Goal: Information Seeking & Learning: Learn about a topic

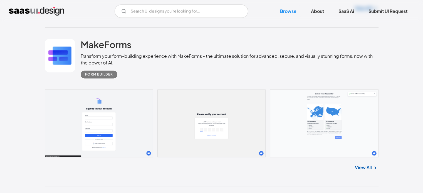
scroll to position [723, 0]
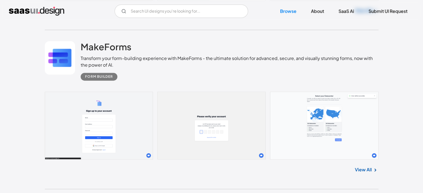
drag, startPoint x: 105, startPoint y: 47, endPoint x: 14, endPoint y: 79, distance: 95.8
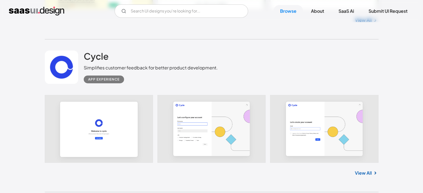
scroll to position [1974, 0]
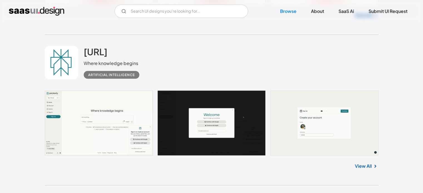
drag, startPoint x: 36, startPoint y: 170, endPoint x: 51, endPoint y: 9, distance: 161.7
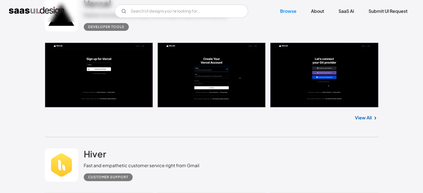
scroll to position [0, 0]
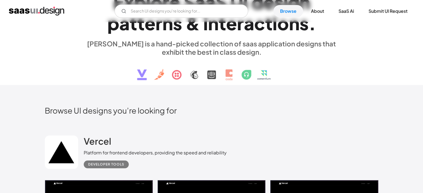
drag, startPoint x: 28, startPoint y: 160, endPoint x: 28, endPoint y: 73, distance: 86.5
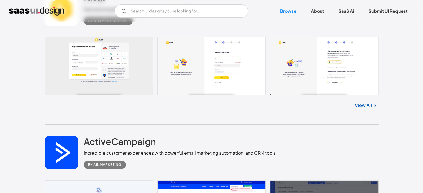
scroll to position [306, 0]
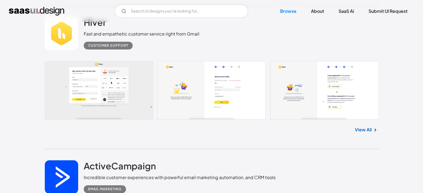
click at [72, 59] on div "Hiver Fast and empathetic customer service right from Gmail Customer Support" at bounding box center [212, 34] width 334 height 56
click at [100, 70] on link at bounding box center [212, 90] width 334 height 58
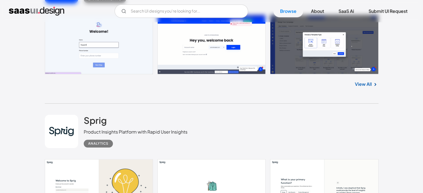
scroll to position [584, 0]
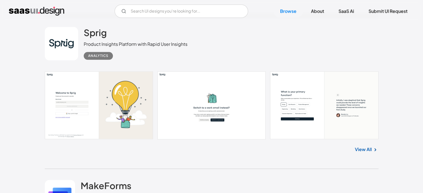
click at [95, 98] on link at bounding box center [212, 105] width 334 height 68
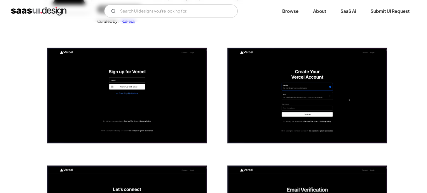
scroll to position [83, 0]
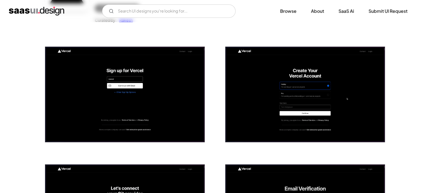
click at [141, 81] on img "open lightbox" at bounding box center [125, 95] width 160 height 96
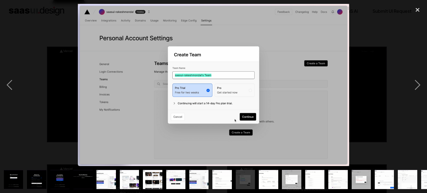
click at [316, 107] on img at bounding box center [213, 85] width 271 height 162
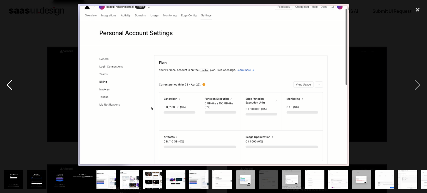
click at [17, 88] on div "previous image" at bounding box center [9, 85] width 19 height 162
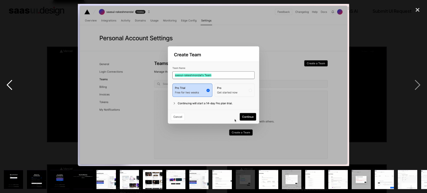
click at [14, 88] on div "previous image" at bounding box center [9, 85] width 19 height 162
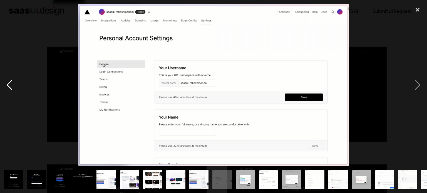
click at [14, 88] on div "previous image" at bounding box center [9, 85] width 19 height 162
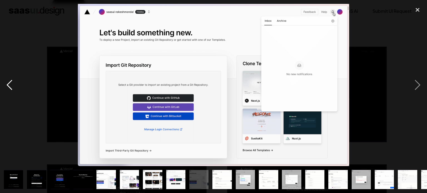
click at [14, 88] on div "previous image" at bounding box center [9, 85] width 19 height 162
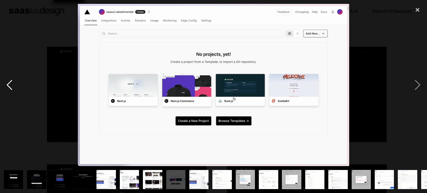
click at [14, 88] on div "previous image" at bounding box center [9, 85] width 19 height 162
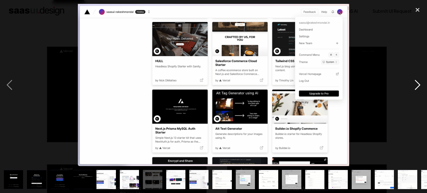
click at [414, 89] on div "next image" at bounding box center [417, 85] width 19 height 162
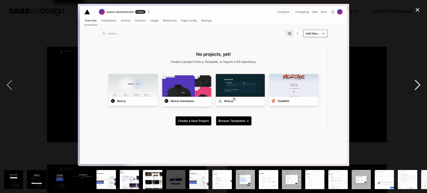
click at [414, 89] on div "next image" at bounding box center [417, 85] width 19 height 162
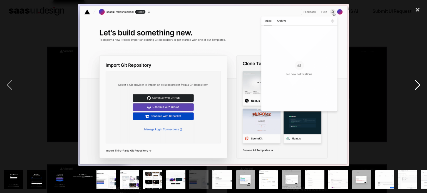
click at [414, 89] on div "next image" at bounding box center [417, 85] width 19 height 162
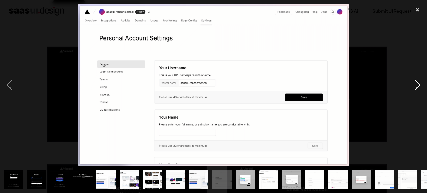
click at [414, 89] on div "next image" at bounding box center [417, 85] width 19 height 162
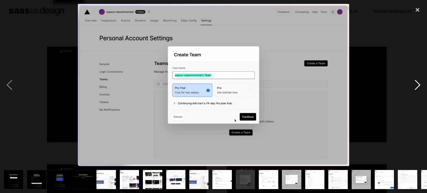
click at [414, 89] on div "next image" at bounding box center [417, 85] width 19 height 162
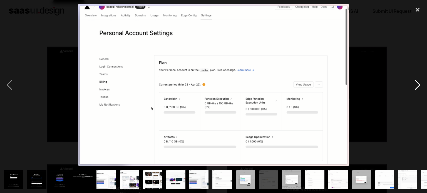
click at [414, 89] on div "next image" at bounding box center [417, 85] width 19 height 162
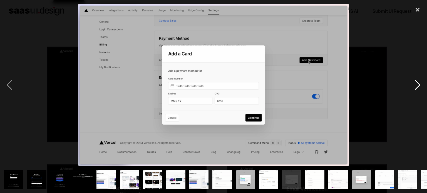
drag, startPoint x: 412, startPoint y: 80, endPoint x: 409, endPoint y: 82, distance: 3.2
click at [408, 82] on div "next image" at bounding box center [417, 85] width 19 height 162
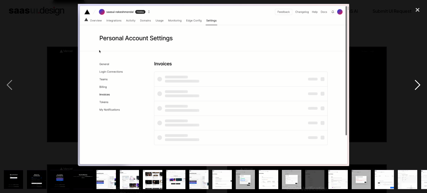
click at [418, 82] on div "next image" at bounding box center [417, 85] width 19 height 162
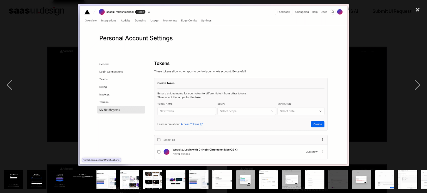
click at [210, 15] on img at bounding box center [213, 85] width 271 height 162
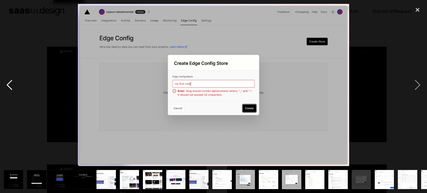
click at [11, 82] on div "previous image" at bounding box center [9, 85] width 19 height 162
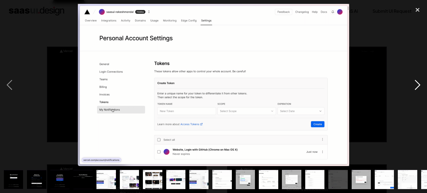
click at [419, 87] on div "next image" at bounding box center [417, 85] width 19 height 162
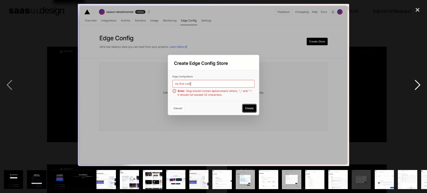
click at [419, 87] on div "next image" at bounding box center [417, 85] width 19 height 162
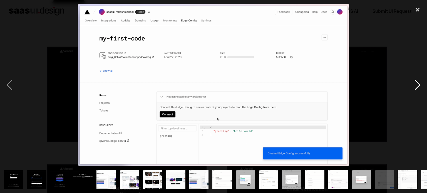
click at [423, 82] on div "next image" at bounding box center [417, 85] width 19 height 162
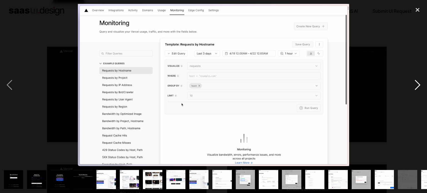
click at [422, 86] on div "next image" at bounding box center [417, 85] width 19 height 162
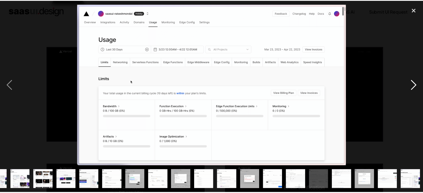
scroll to position [0, 110]
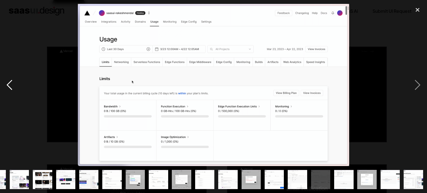
click at [7, 84] on div "previous image" at bounding box center [9, 85] width 19 height 162
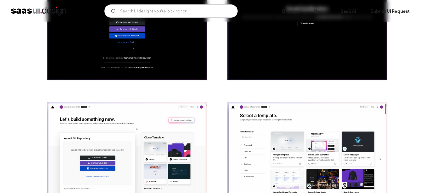
scroll to position [306, 0]
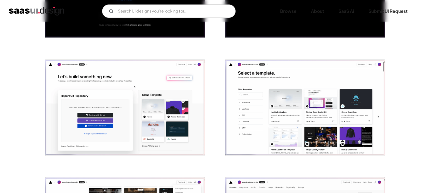
click at [141, 114] on img "open lightbox" at bounding box center [125, 108] width 160 height 96
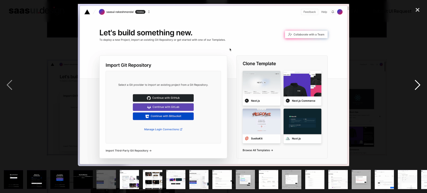
click at [412, 80] on div "next image" at bounding box center [417, 85] width 19 height 162
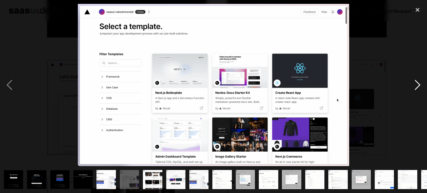
click at [412, 80] on div "next image" at bounding box center [417, 85] width 19 height 162
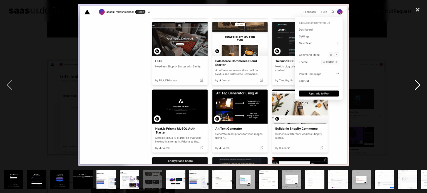
click at [419, 84] on div "next image" at bounding box center [417, 85] width 19 height 162
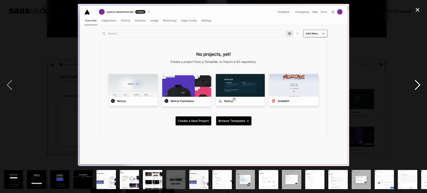
click at [419, 84] on div "next image" at bounding box center [417, 85] width 19 height 162
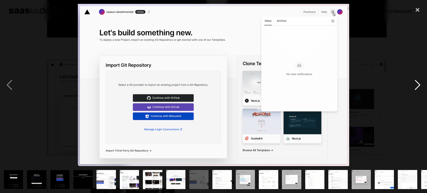
click at [421, 90] on div "next image" at bounding box center [417, 85] width 19 height 162
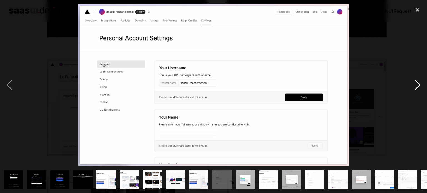
click at [421, 90] on div "next image" at bounding box center [417, 85] width 19 height 162
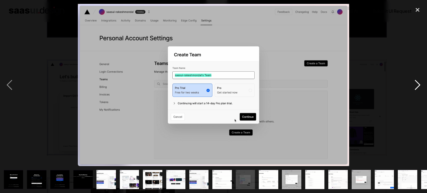
click at [421, 90] on div "next image" at bounding box center [417, 85] width 19 height 162
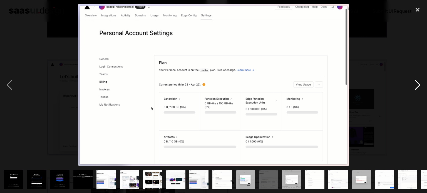
click at [421, 90] on div "next image" at bounding box center [417, 85] width 19 height 162
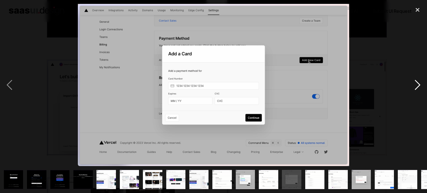
click at [420, 90] on div "next image" at bounding box center [417, 85] width 19 height 162
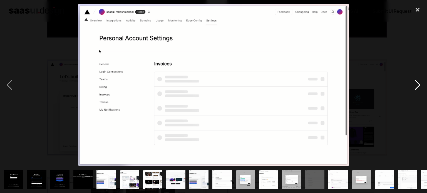
click at [420, 90] on div "next image" at bounding box center [417, 85] width 19 height 162
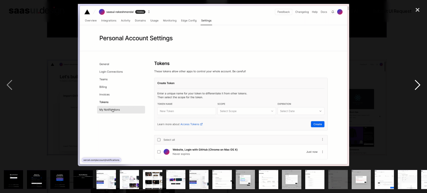
click at [420, 90] on div "next image" at bounding box center [417, 85] width 19 height 162
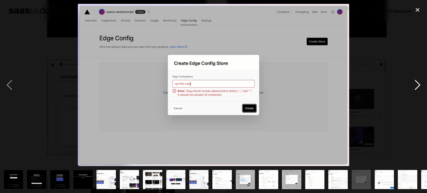
click at [420, 90] on div "next image" at bounding box center [417, 85] width 19 height 162
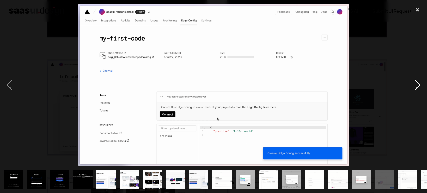
click at [420, 90] on div "next image" at bounding box center [417, 85] width 19 height 162
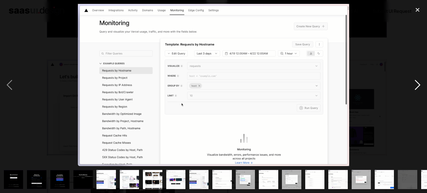
click at [420, 90] on div "next image" at bounding box center [417, 85] width 19 height 162
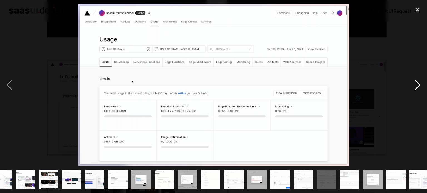
scroll to position [0, 110]
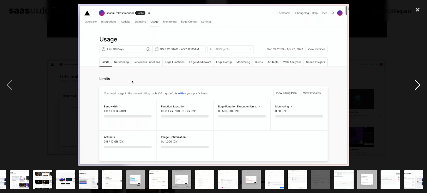
click at [420, 90] on div "next image" at bounding box center [417, 85] width 19 height 162
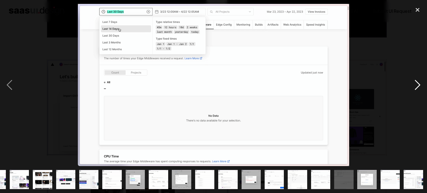
click at [420, 90] on div "next image" at bounding box center [417, 85] width 19 height 162
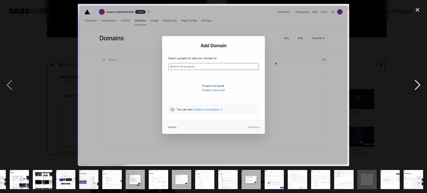
click at [420, 90] on div "next image" at bounding box center [417, 85] width 19 height 162
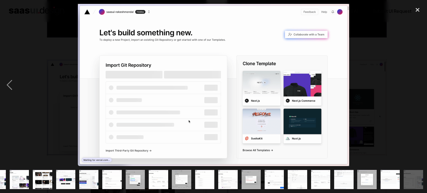
click at [190, 69] on img at bounding box center [213, 85] width 271 height 162
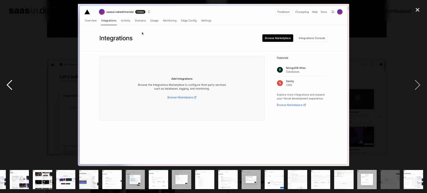
click at [10, 85] on div "previous image" at bounding box center [9, 85] width 19 height 162
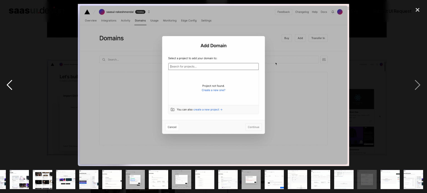
click at [10, 85] on div "previous image" at bounding box center [9, 85] width 19 height 162
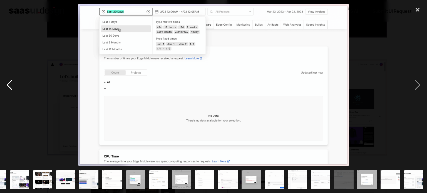
click at [10, 85] on div "previous image" at bounding box center [9, 85] width 19 height 162
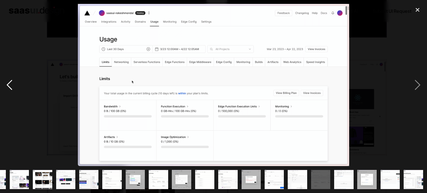
click at [9, 85] on div "previous image" at bounding box center [9, 85] width 19 height 162
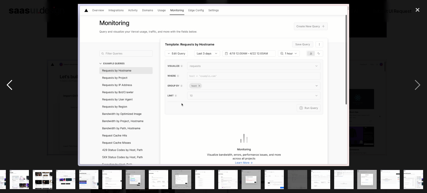
click at [10, 85] on div "previous image" at bounding box center [9, 85] width 19 height 162
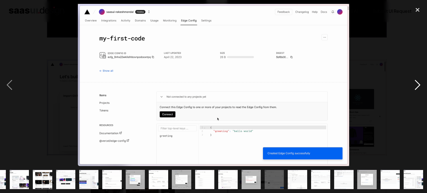
click at [420, 86] on div "next image" at bounding box center [417, 85] width 19 height 162
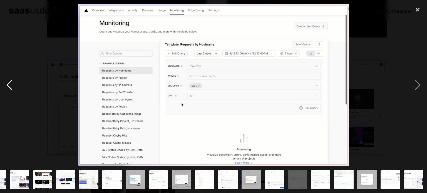
click at [9, 89] on div "previous image" at bounding box center [9, 85] width 19 height 162
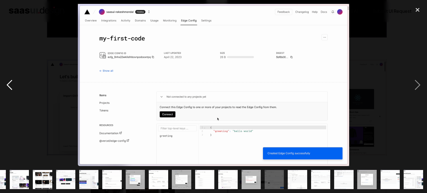
click at [8, 87] on div "previous image" at bounding box center [9, 85] width 19 height 162
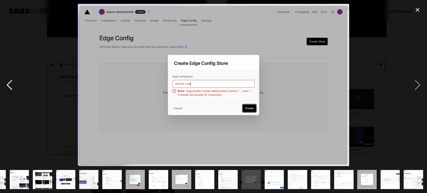
click at [9, 85] on div "previous image" at bounding box center [9, 85] width 19 height 162
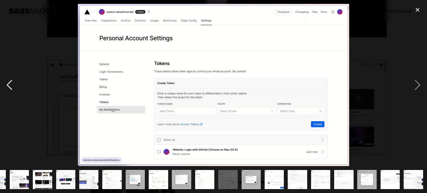
click at [9, 85] on div "previous image" at bounding box center [9, 85] width 19 height 162
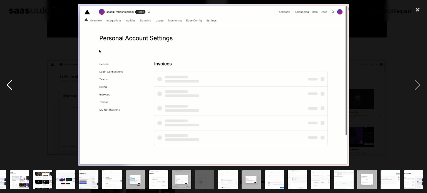
click at [9, 85] on div "previous image" at bounding box center [9, 85] width 19 height 162
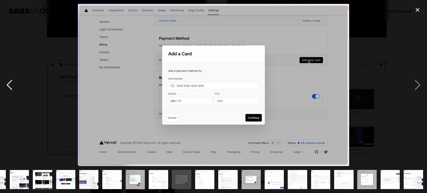
click at [10, 84] on div "previous image" at bounding box center [9, 85] width 19 height 162
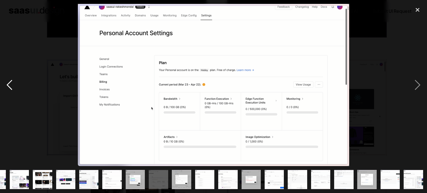
click at [11, 82] on div "previous image" at bounding box center [9, 85] width 19 height 162
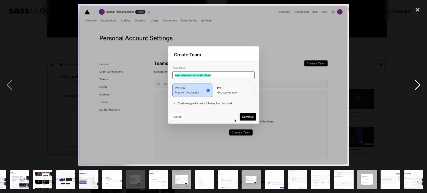
click at [422, 80] on div "next image" at bounding box center [417, 85] width 19 height 162
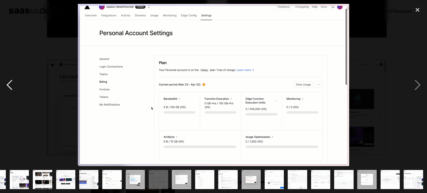
click at [8, 73] on div "previous image" at bounding box center [9, 85] width 19 height 162
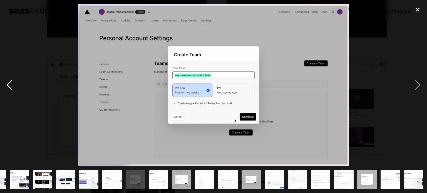
click at [8, 74] on div "previous image" at bounding box center [9, 85] width 19 height 162
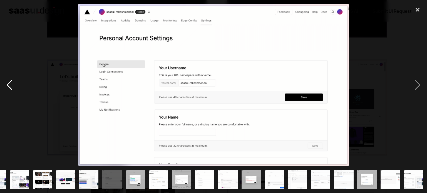
click at [8, 74] on div "previous image" at bounding box center [9, 85] width 19 height 162
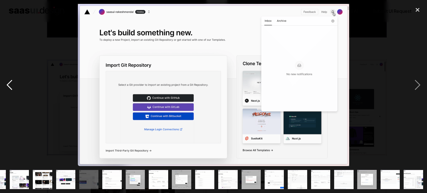
click at [8, 74] on div "previous image" at bounding box center [9, 85] width 19 height 162
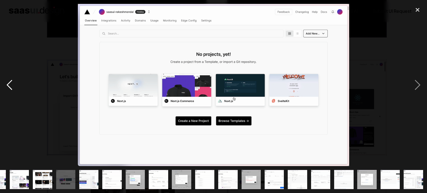
click at [9, 74] on div "previous image" at bounding box center [9, 85] width 19 height 162
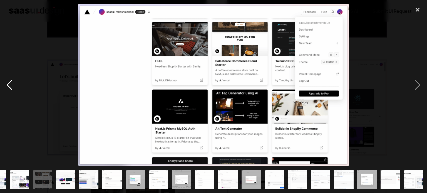
click at [9, 74] on div "previous image" at bounding box center [9, 85] width 19 height 162
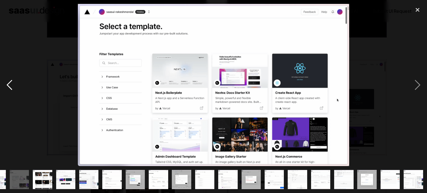
click at [9, 74] on div "previous image" at bounding box center [9, 85] width 19 height 162
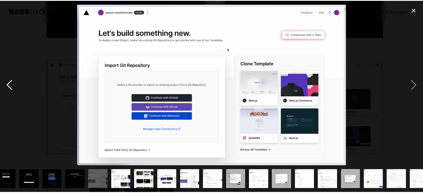
scroll to position [0, 0]
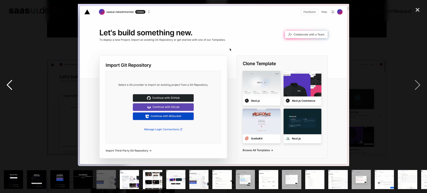
click at [9, 74] on div "previous image" at bounding box center [9, 85] width 19 height 162
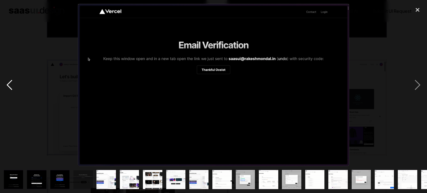
click at [9, 76] on div "previous image" at bounding box center [9, 85] width 19 height 162
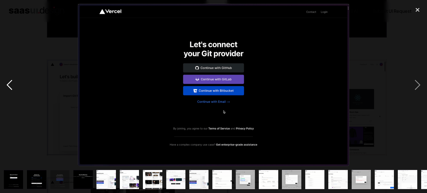
click at [9, 76] on div "previous image" at bounding box center [9, 85] width 19 height 162
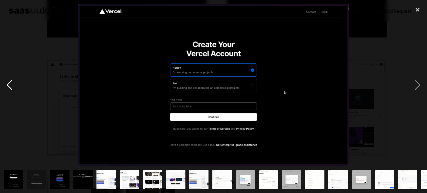
click at [9, 76] on div "previous image" at bounding box center [9, 85] width 19 height 162
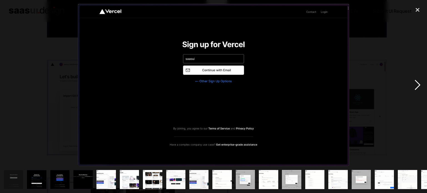
click at [415, 80] on div "next image" at bounding box center [417, 85] width 19 height 162
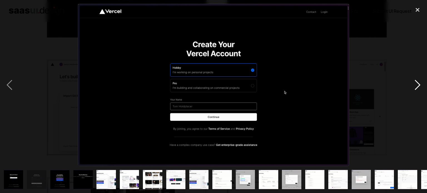
click at [415, 80] on div "next image" at bounding box center [417, 85] width 19 height 162
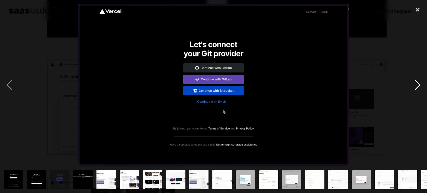
click at [415, 80] on div "next image" at bounding box center [417, 85] width 19 height 162
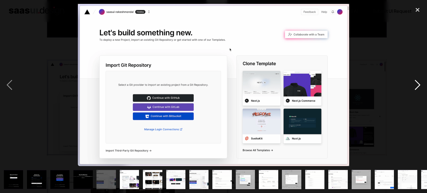
click at [415, 80] on div "next image" at bounding box center [417, 85] width 19 height 162
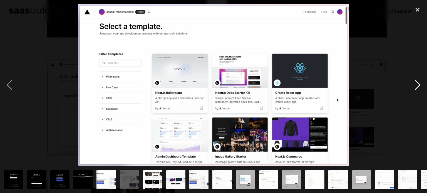
click at [415, 80] on div "next image" at bounding box center [417, 85] width 19 height 162
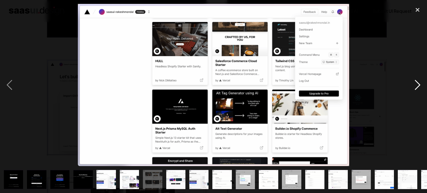
click at [416, 80] on div "next image" at bounding box center [417, 85] width 19 height 162
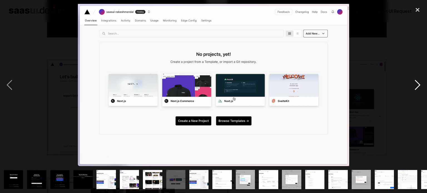
click at [416, 80] on div "next image" at bounding box center [417, 85] width 19 height 162
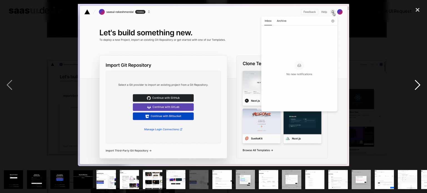
click at [422, 86] on div "next image" at bounding box center [417, 85] width 19 height 162
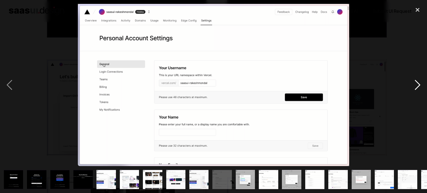
click at [422, 86] on div "next image" at bounding box center [417, 85] width 19 height 162
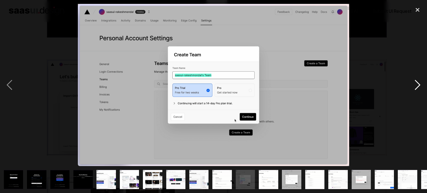
click at [422, 86] on div "next image" at bounding box center [417, 85] width 19 height 162
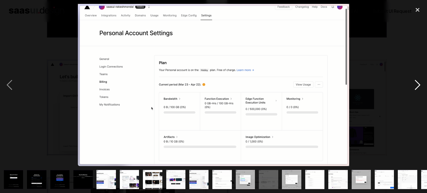
click at [422, 86] on div "next image" at bounding box center [417, 85] width 19 height 162
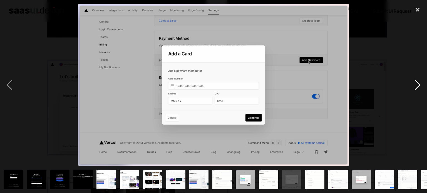
click at [422, 86] on div "next image" at bounding box center [417, 85] width 19 height 162
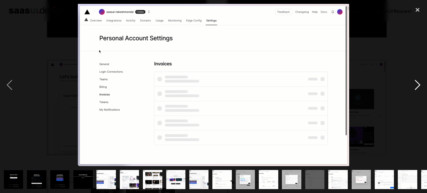
click at [422, 86] on div "next image" at bounding box center [417, 85] width 19 height 162
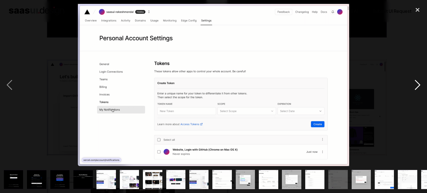
click at [422, 86] on div "next image" at bounding box center [417, 85] width 19 height 162
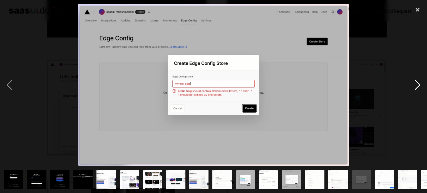
click at [422, 86] on div "next image" at bounding box center [417, 85] width 19 height 162
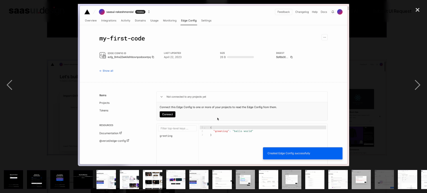
click at [19, 90] on div at bounding box center [213, 85] width 427 height 162
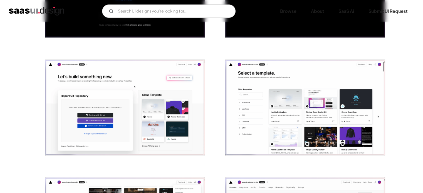
click at [305, 115] on img "open lightbox" at bounding box center [305, 108] width 160 height 96
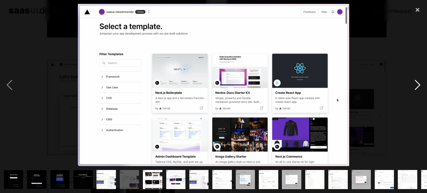
click at [419, 89] on div "next image" at bounding box center [417, 85] width 19 height 162
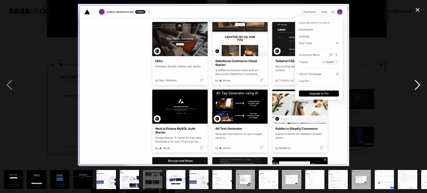
click at [419, 89] on div "next image" at bounding box center [417, 85] width 19 height 162
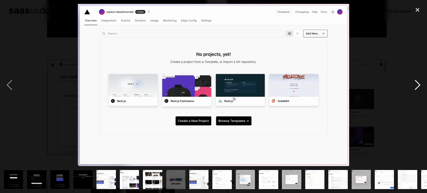
click at [419, 89] on div "next image" at bounding box center [417, 85] width 19 height 162
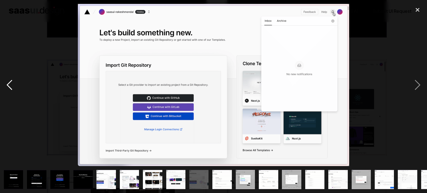
click at [7, 83] on div "previous image" at bounding box center [9, 85] width 19 height 162
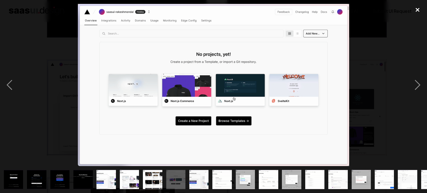
click at [418, 10] on div "close lightbox" at bounding box center [417, 10] width 19 height 12
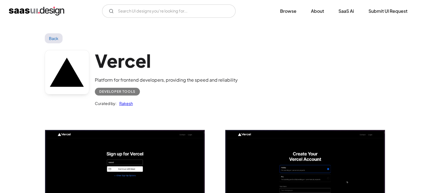
drag, startPoint x: 19, startPoint y: 132, endPoint x: 34, endPoint y: -27, distance: 159.1
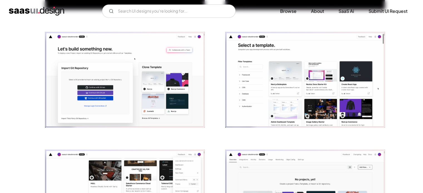
scroll to position [445, 0]
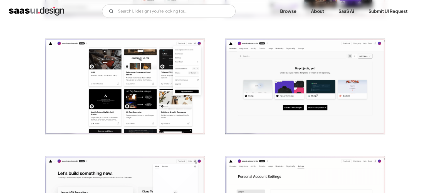
click at [291, 60] on img "open lightbox" at bounding box center [305, 87] width 160 height 96
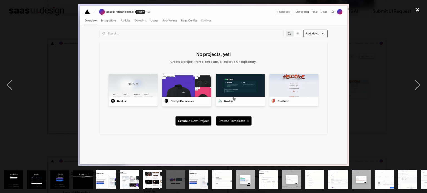
click at [417, 8] on div "close lightbox" at bounding box center [417, 10] width 19 height 12
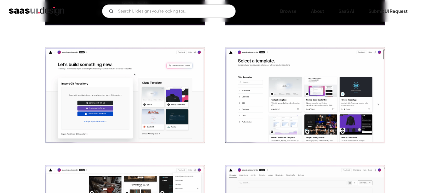
scroll to position [306, 0]
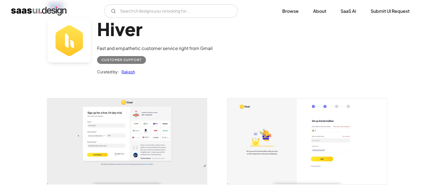
scroll to position [111, 0]
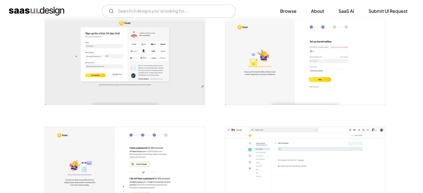
click at [142, 100] on img "open lightbox" at bounding box center [125, 62] width 160 height 86
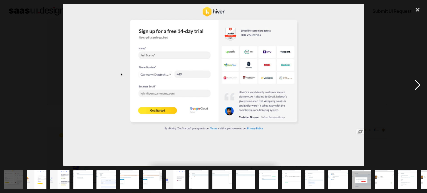
click at [422, 82] on div "next image" at bounding box center [417, 85] width 19 height 162
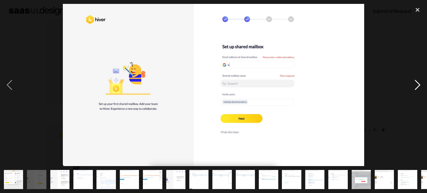
click at [422, 82] on div "next image" at bounding box center [417, 85] width 19 height 162
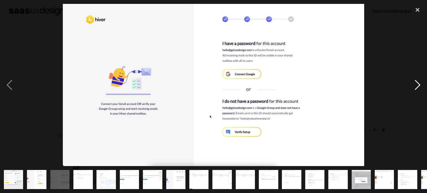
click at [421, 82] on div "next image" at bounding box center [417, 85] width 19 height 162
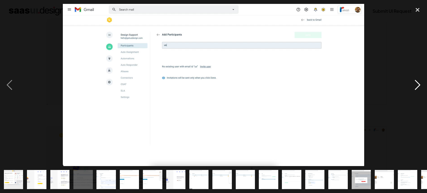
click at [421, 82] on div "next image" at bounding box center [417, 85] width 19 height 162
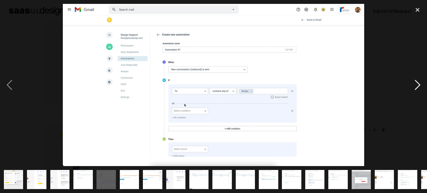
click at [421, 82] on div "next image" at bounding box center [417, 85] width 19 height 162
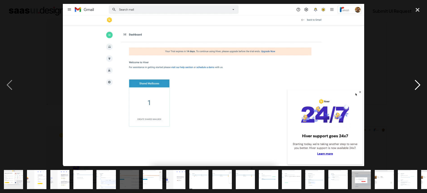
click at [421, 82] on div "next image" at bounding box center [417, 85] width 19 height 162
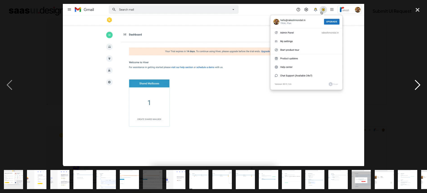
click at [421, 82] on div "next image" at bounding box center [417, 85] width 19 height 162
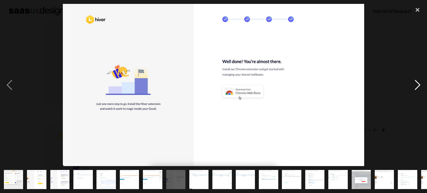
click at [421, 82] on div "next image" at bounding box center [417, 85] width 19 height 162
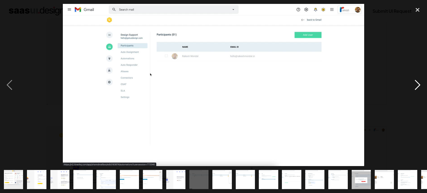
click at [421, 82] on div "next image" at bounding box center [417, 85] width 19 height 162
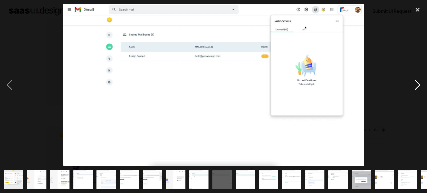
click at [421, 82] on div "next image" at bounding box center [417, 85] width 19 height 162
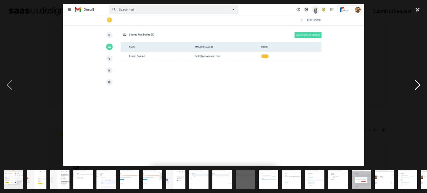
click at [421, 82] on div "next image" at bounding box center [417, 85] width 19 height 162
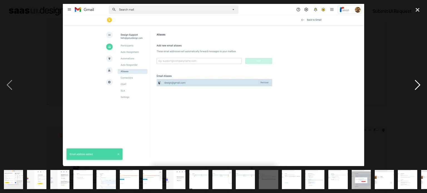
click at [421, 82] on div "next image" at bounding box center [417, 85] width 19 height 162
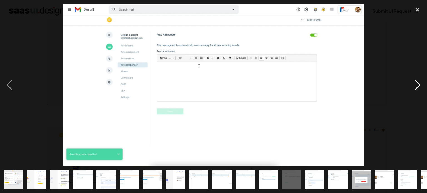
click at [418, 85] on div "next image" at bounding box center [417, 85] width 19 height 162
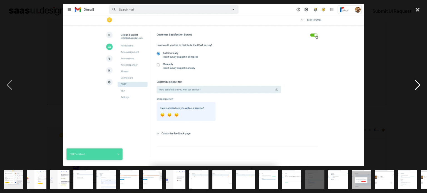
click at [418, 85] on div "next image" at bounding box center [417, 85] width 19 height 162
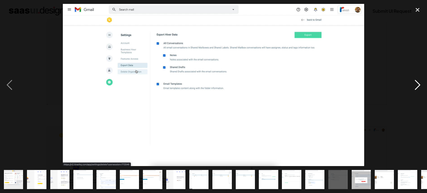
click at [418, 85] on div "next image" at bounding box center [417, 85] width 19 height 162
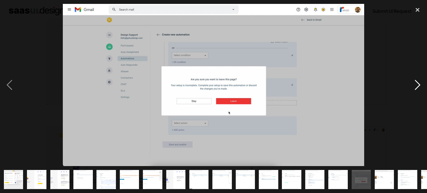
click at [418, 85] on div "next image" at bounding box center [417, 85] width 19 height 162
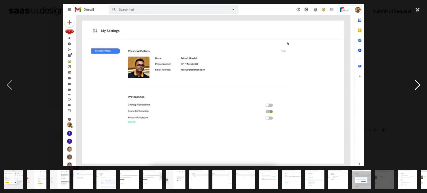
click at [418, 85] on div "next image" at bounding box center [417, 85] width 19 height 162
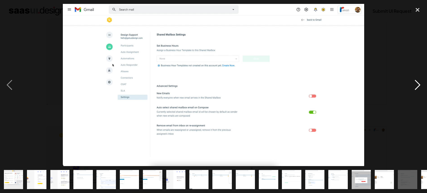
click at [418, 85] on div "next image" at bounding box center [417, 85] width 19 height 162
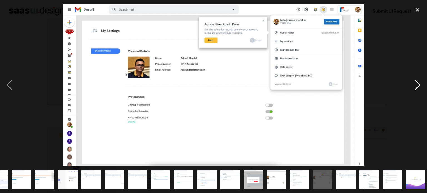
scroll to position [0, 110]
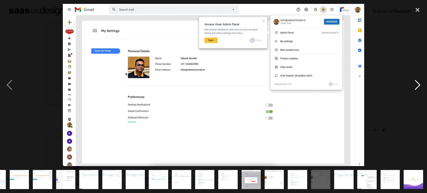
click at [418, 85] on div "next image" at bounding box center [417, 85] width 19 height 162
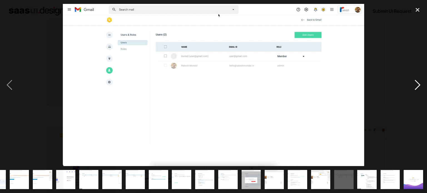
click at [416, 84] on div "next image" at bounding box center [417, 85] width 19 height 162
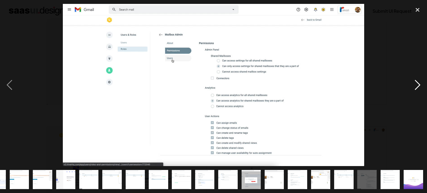
click at [415, 84] on div "next image" at bounding box center [417, 85] width 19 height 162
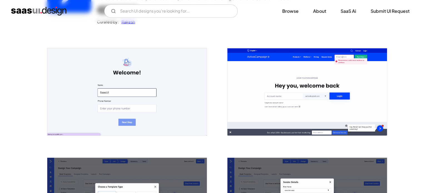
scroll to position [83, 0]
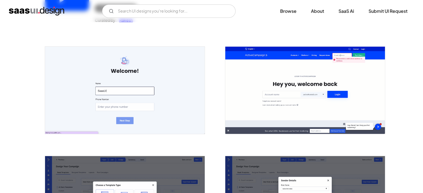
click at [190, 95] on img "open lightbox" at bounding box center [125, 90] width 160 height 87
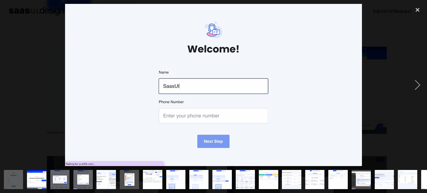
click at [404, 76] on div at bounding box center [213, 85] width 427 height 162
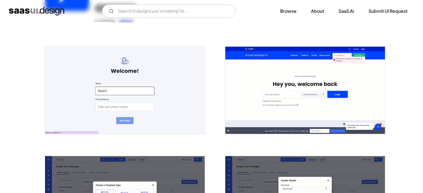
click at [321, 85] on img "open lightbox" at bounding box center [305, 90] width 160 height 87
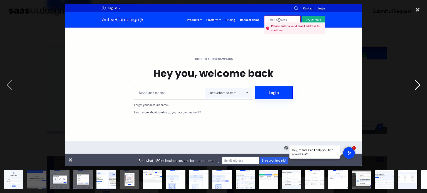
click at [419, 87] on div "next image" at bounding box center [417, 85] width 19 height 162
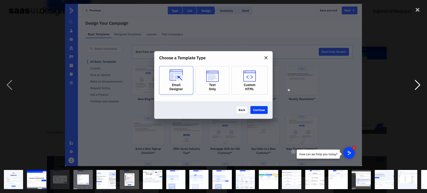
click at [419, 87] on div "next image" at bounding box center [417, 85] width 19 height 162
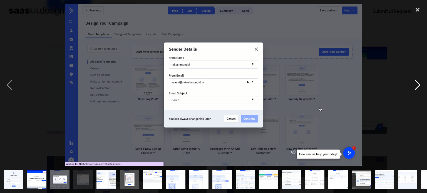
click at [419, 87] on div "next image" at bounding box center [417, 85] width 19 height 162
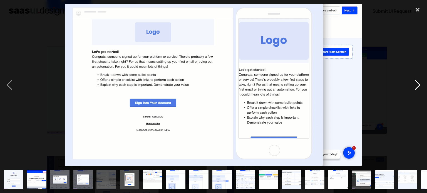
click at [419, 87] on div "next image" at bounding box center [417, 85] width 19 height 162
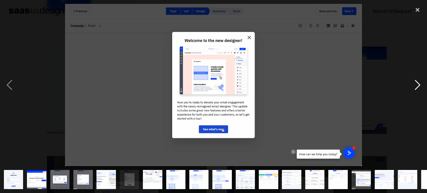
click at [419, 87] on div "next image" at bounding box center [417, 85] width 19 height 162
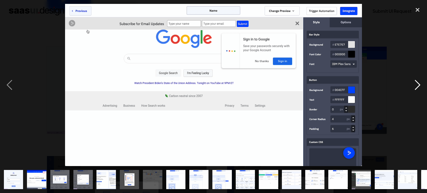
click at [419, 87] on div "next image" at bounding box center [417, 85] width 19 height 162
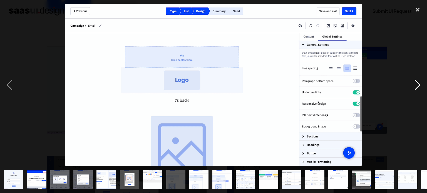
click at [419, 87] on div "next image" at bounding box center [417, 85] width 19 height 162
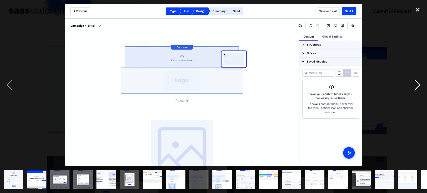
click at [419, 87] on div "next image" at bounding box center [417, 85] width 19 height 162
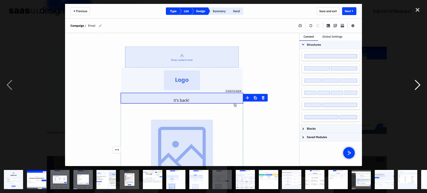
click at [419, 87] on div "next image" at bounding box center [417, 85] width 19 height 162
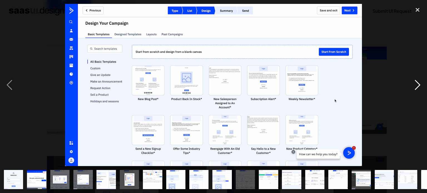
click at [419, 87] on div "next image" at bounding box center [417, 85] width 19 height 162
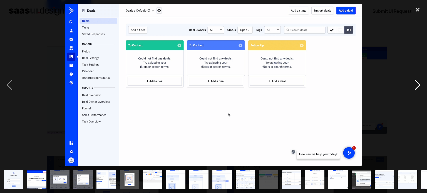
click at [419, 87] on div "next image" at bounding box center [417, 85] width 19 height 162
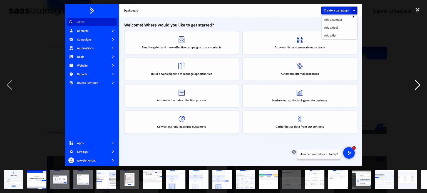
click at [419, 87] on div "next image" at bounding box center [417, 85] width 19 height 162
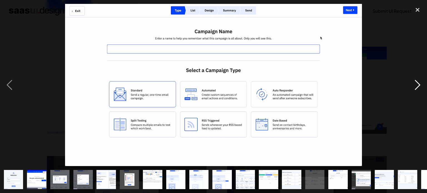
click at [419, 87] on div "next image" at bounding box center [417, 85] width 19 height 162
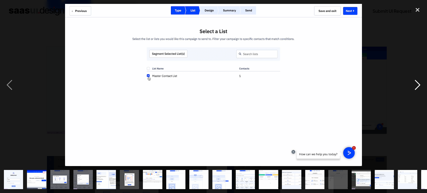
click at [417, 75] on div "next image" at bounding box center [417, 85] width 19 height 162
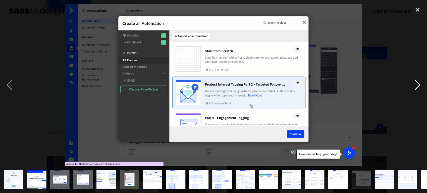
click at [414, 80] on div "next image" at bounding box center [417, 85] width 19 height 162
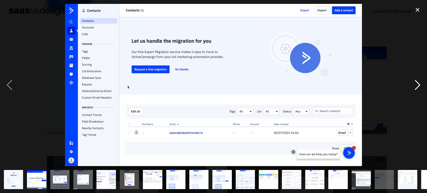
click at [414, 80] on div "next image" at bounding box center [417, 85] width 19 height 162
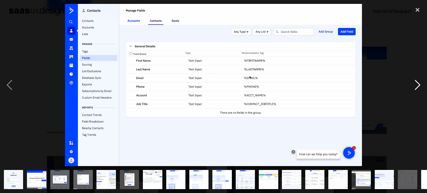
click at [414, 80] on div "next image" at bounding box center [417, 85] width 19 height 162
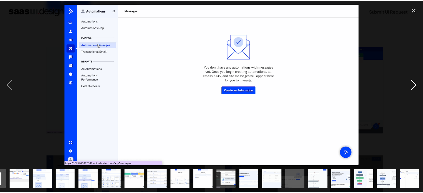
scroll to position [0, 133]
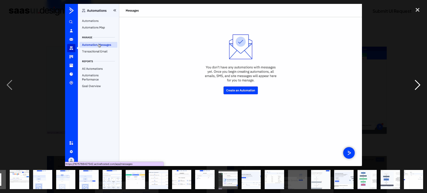
click at [414, 80] on div "next image" at bounding box center [417, 85] width 19 height 162
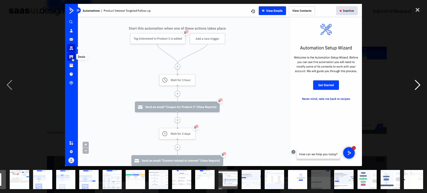
click at [414, 80] on div "next image" at bounding box center [417, 85] width 19 height 162
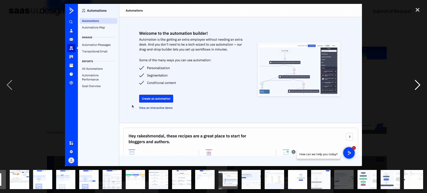
click at [414, 80] on div "next image" at bounding box center [417, 85] width 19 height 162
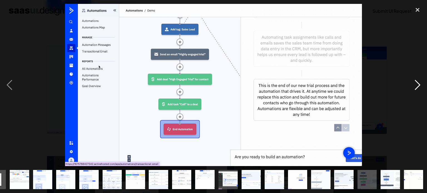
click at [414, 80] on div "next image" at bounding box center [417, 85] width 19 height 162
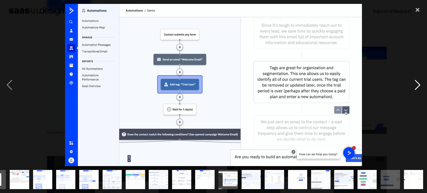
click at [414, 80] on div "next image" at bounding box center [417, 85] width 19 height 162
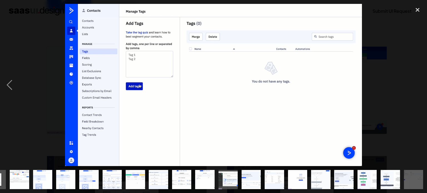
click at [414, 80] on div "next image" at bounding box center [417, 85] width 19 height 162
click at [25, 74] on div at bounding box center [213, 85] width 427 height 162
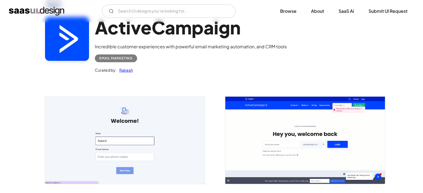
scroll to position [28, 0]
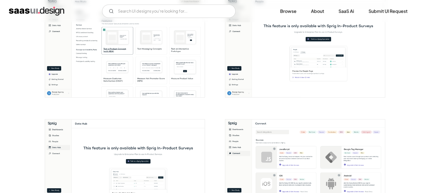
scroll to position [695, 0]
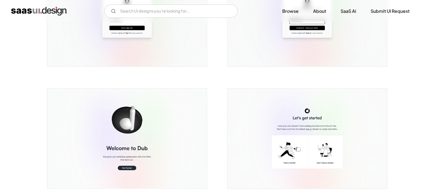
scroll to position [167, 0]
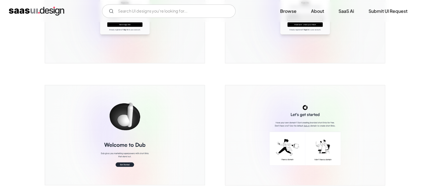
click at [145, 50] on img "open lightbox" at bounding box center [125, 13] width 160 height 100
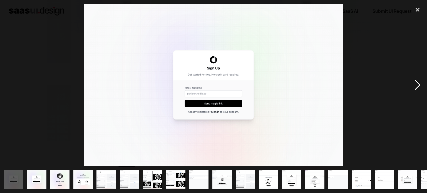
click at [417, 87] on div "next image" at bounding box center [417, 85] width 19 height 162
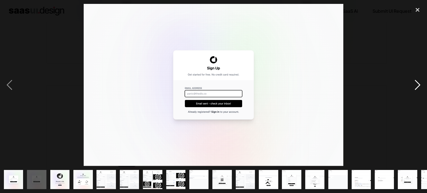
click at [417, 87] on div "next image" at bounding box center [417, 85] width 19 height 162
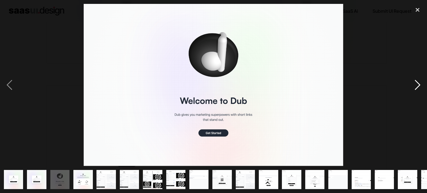
click at [417, 87] on div "next image" at bounding box center [417, 85] width 19 height 162
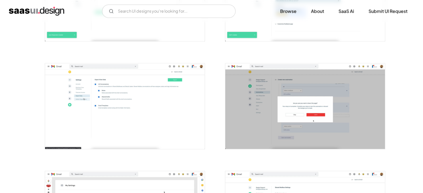
scroll to position [834, 0]
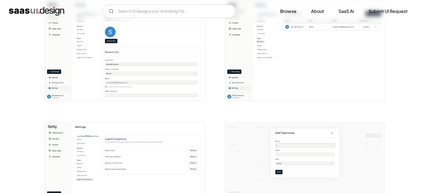
scroll to position [1029, 0]
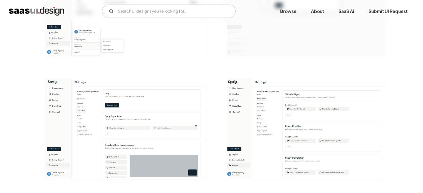
drag, startPoint x: 129, startPoint y: 9, endPoint x: 14, endPoint y: 97, distance: 144.9
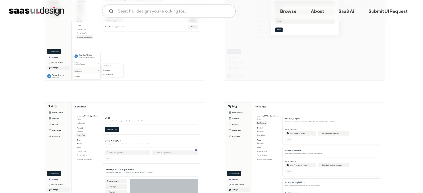
scroll to position [1001, 0]
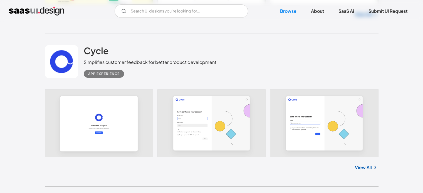
scroll to position [1780, 0]
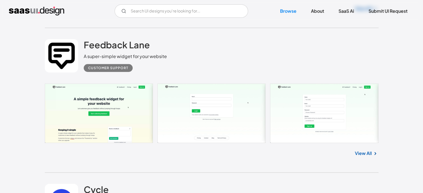
drag, startPoint x: 98, startPoint y: 44, endPoint x: 27, endPoint y: 70, distance: 75.5
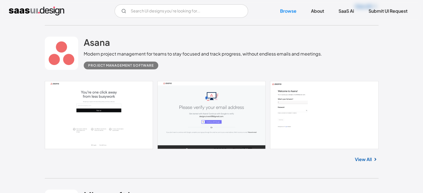
scroll to position [0, 0]
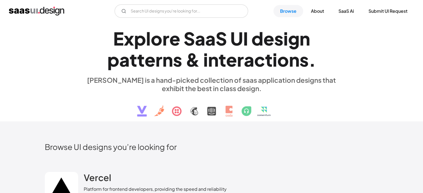
drag, startPoint x: 14, startPoint y: -3, endPoint x: 12, endPoint y: -34, distance: 31.2
click at [51, 12] on img "home" at bounding box center [36, 11] width 55 height 9
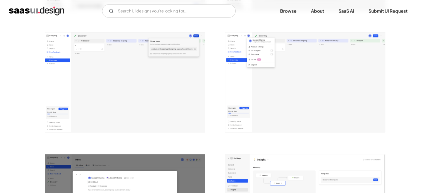
scroll to position [1279, 0]
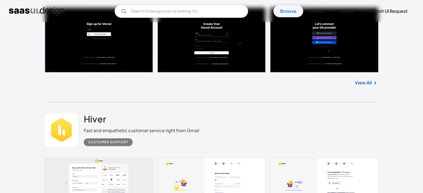
scroll to position [222, 0]
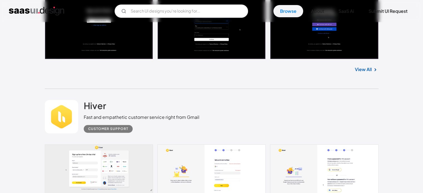
click at [93, 16] on div "V7 Labs Gen AI Application Design Best-in-class data labeling tool. GenAI Close…" at bounding box center [211, 10] width 405 height 13
click at [106, 51] on link at bounding box center [212, 26] width 334 height 65
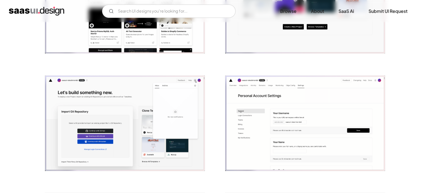
scroll to position [528, 0]
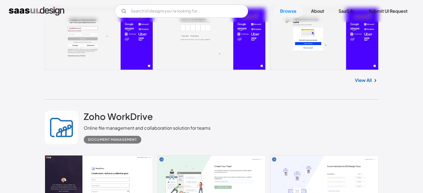
scroll to position [6117, 0]
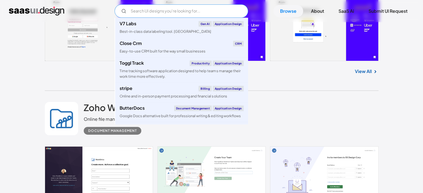
click at [160, 10] on input "Email Form" at bounding box center [181, 10] width 133 height 13
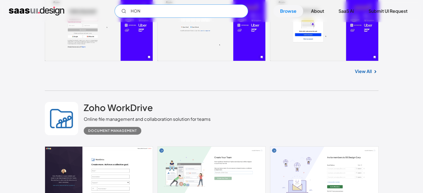
type input "HON"
click at [46, 73] on div "View All" at bounding box center [212, 70] width 334 height 18
